Goal: Find specific page/section: Find specific page/section

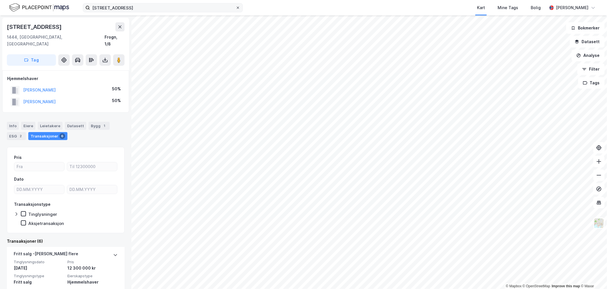
click at [239, 7] on icon at bounding box center [237, 7] width 3 height 3
click at [235, 7] on input "[STREET_ADDRESS]" at bounding box center [163, 7] width 146 height 9
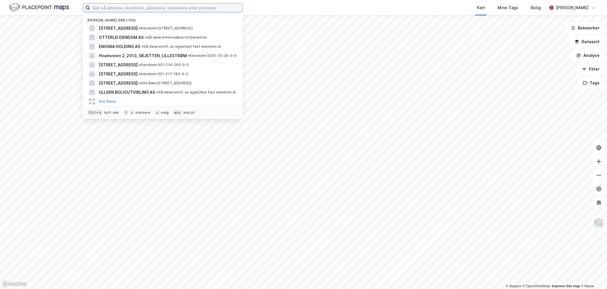
click at [177, 7] on input at bounding box center [166, 7] width 152 height 9
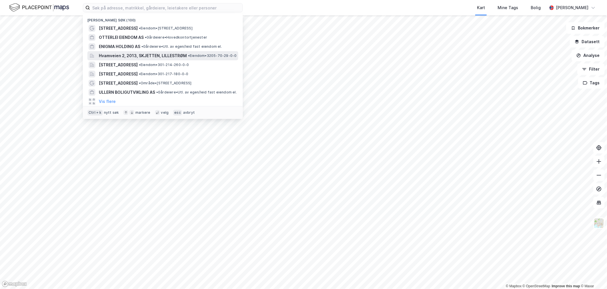
click at [166, 58] on span "Hvamveien 2, 2013, SKJETTEN, LILLESTRØM" at bounding box center [143, 55] width 88 height 7
